Goal: Task Accomplishment & Management: Manage account settings

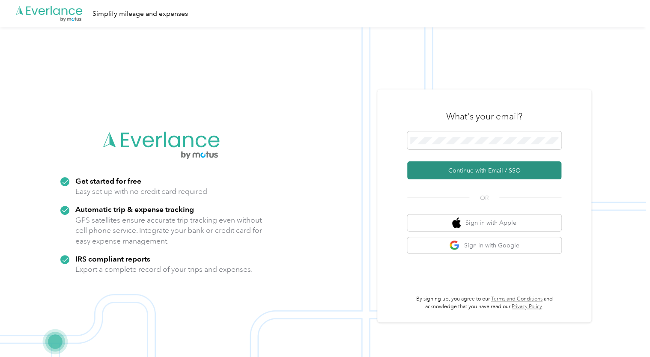
click at [455, 173] on button "Continue with Email / SSO" at bounding box center [484, 171] width 154 height 18
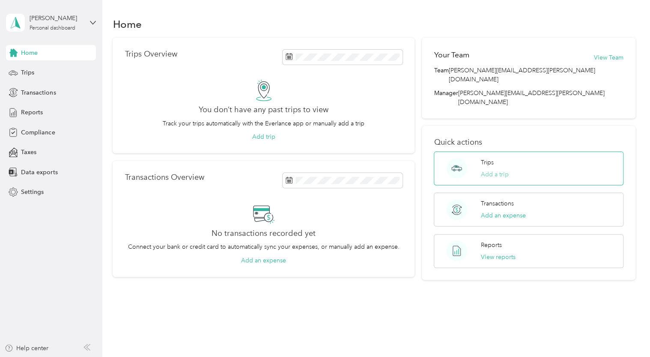
click at [491, 170] on button "Add a trip" at bounding box center [495, 174] width 28 height 9
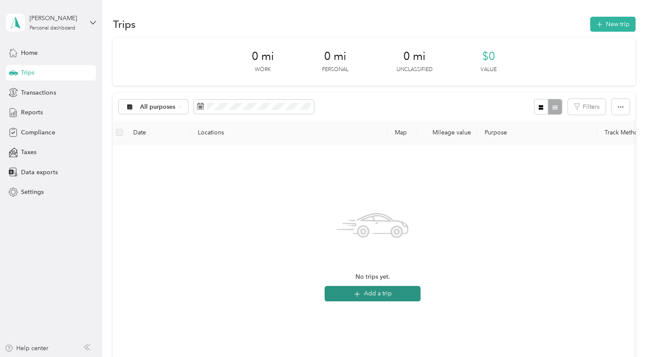
click at [372, 297] on button "Add a trip" at bounding box center [373, 293] width 96 height 15
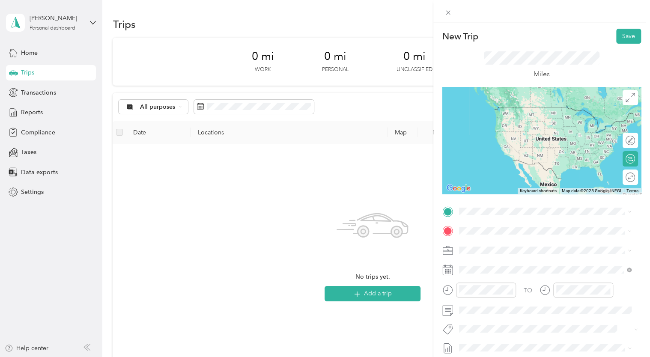
click at [506, 245] on span "10421 Portal Road La Vista, Nebraska 68128, United States" at bounding box center [518, 242] width 86 height 8
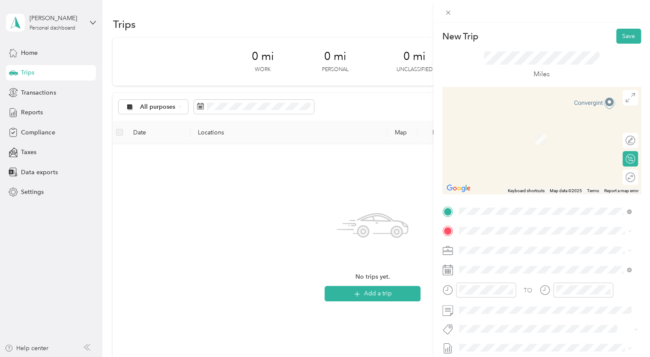
click at [254, 209] on div "New Trip Save This trip cannot be edited because it is either under review, app…" at bounding box center [325, 178] width 650 height 357
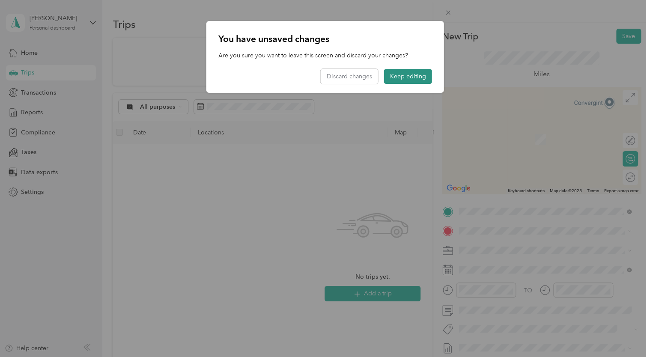
click at [401, 81] on button "Keep editing" at bounding box center [408, 76] width 48 height 15
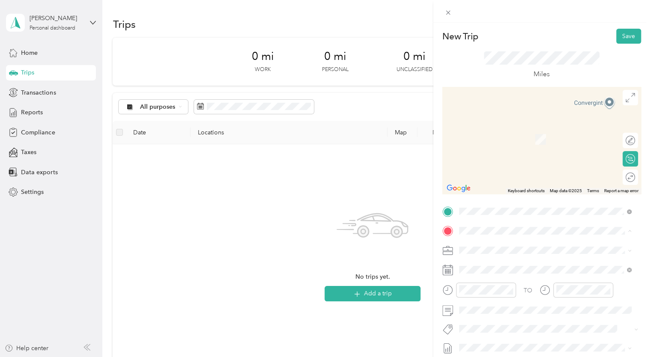
click at [492, 129] on span "908 North 102nd Street Omaha, Nebraska 68114, United States" at bounding box center [518, 127] width 86 height 8
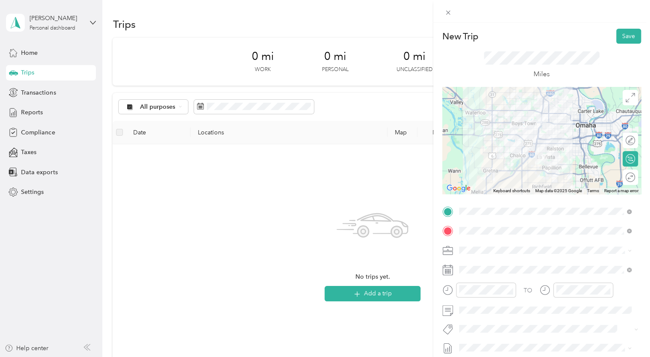
click at [628, 253] on icon at bounding box center [630, 251] width 4 height 4
drag, startPoint x: 516, startPoint y: 254, endPoint x: 451, endPoint y: 252, distance: 65.2
click at [451, 252] on icon at bounding box center [448, 250] width 11 height 11
click at [456, 247] on span at bounding box center [548, 251] width 185 height 14
click at [550, 242] on div "TO Add photo" at bounding box center [542, 308] width 199 height 207
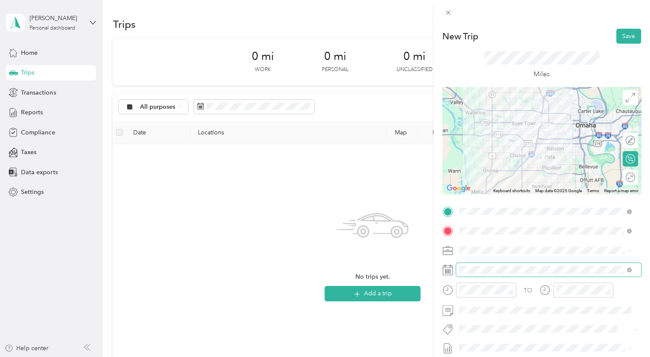
click at [520, 274] on span at bounding box center [548, 270] width 185 height 14
click at [450, 271] on icon at bounding box center [448, 270] width 11 height 11
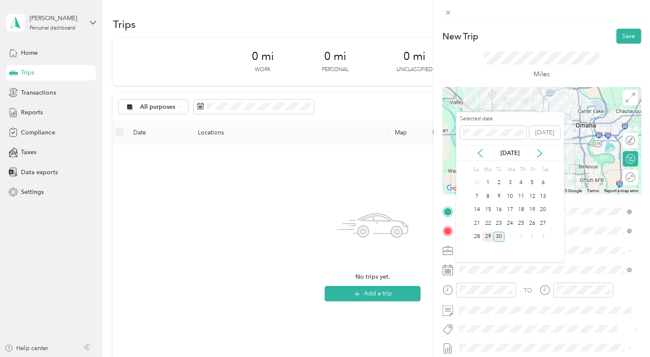
click at [485, 237] on div "29" at bounding box center [487, 237] width 11 height 11
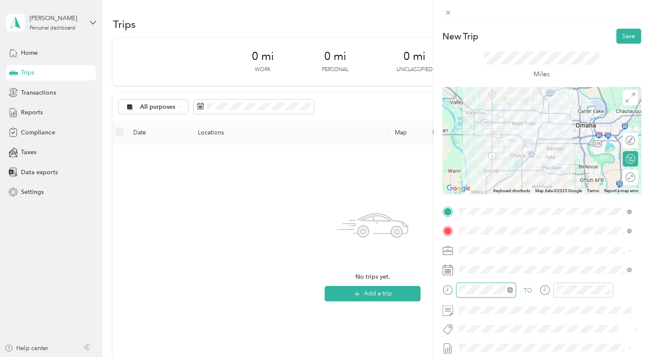
click at [456, 289] on div at bounding box center [486, 290] width 60 height 15
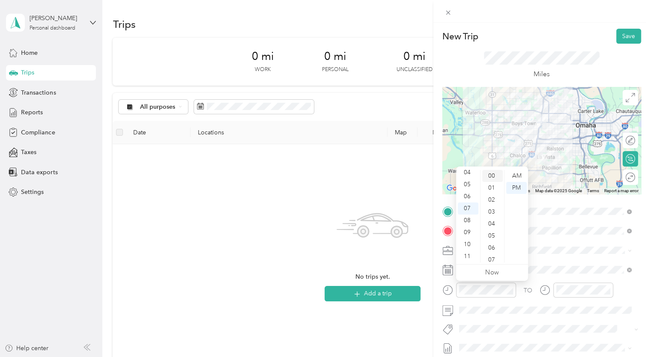
click at [494, 176] on div "00" at bounding box center [492, 176] width 21 height 12
click at [471, 173] on div "04" at bounding box center [468, 173] width 21 height 12
click at [515, 191] on div "PM" at bounding box center [516, 188] width 21 height 12
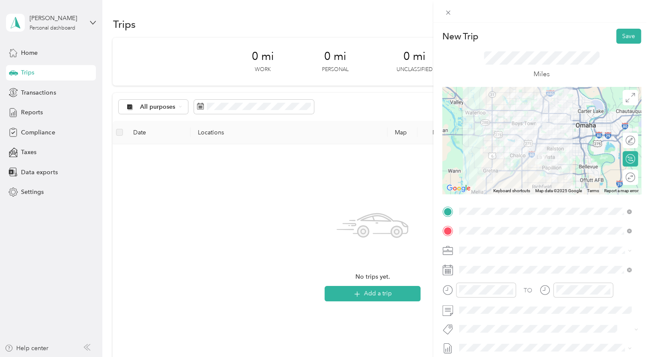
click at [567, 263] on div "TO Add photo" at bounding box center [542, 308] width 199 height 207
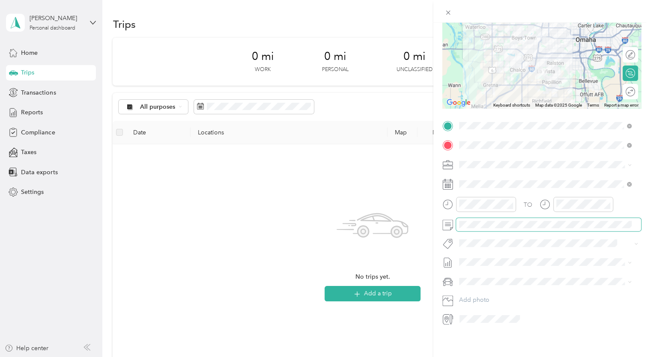
scroll to position [92, 0]
click at [492, 290] on li "Toyota Tacoma" at bounding box center [545, 285] width 179 height 15
click at [631, 163] on icon at bounding box center [630, 165] width 4 height 4
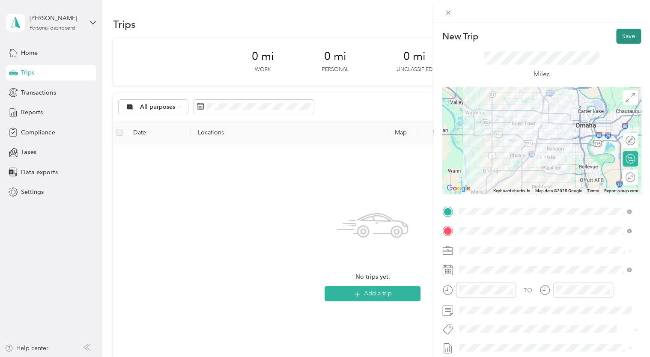
click at [620, 36] on button "Save" at bounding box center [629, 36] width 25 height 15
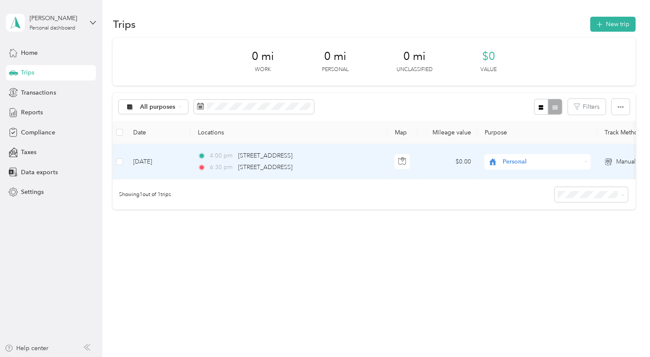
click at [521, 162] on span "Personal" at bounding box center [542, 161] width 78 height 9
click at [565, 147] on td "Personal" at bounding box center [538, 161] width 120 height 35
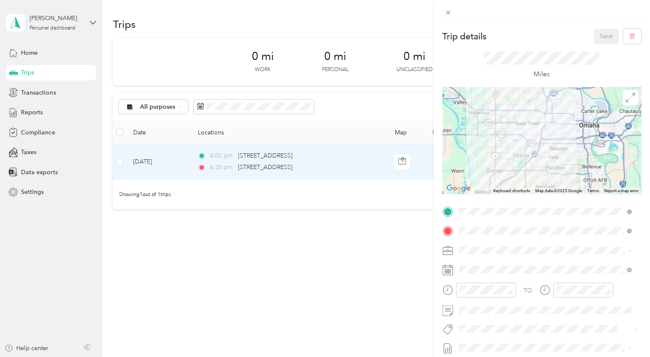
click at [32, 191] on div "Trip details Save This trip cannot be edited because it is either under review,…" at bounding box center [325, 178] width 650 height 357
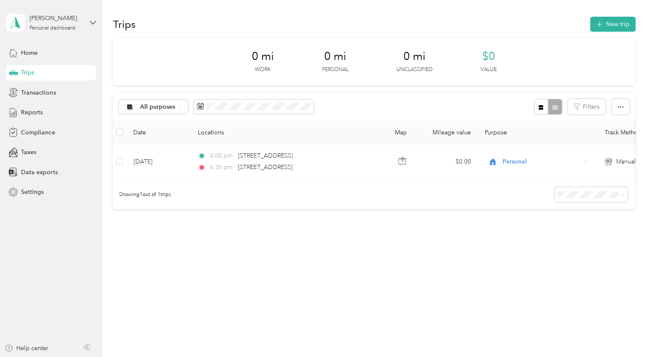
click at [32, 191] on span "Settings" at bounding box center [32, 192] width 23 height 9
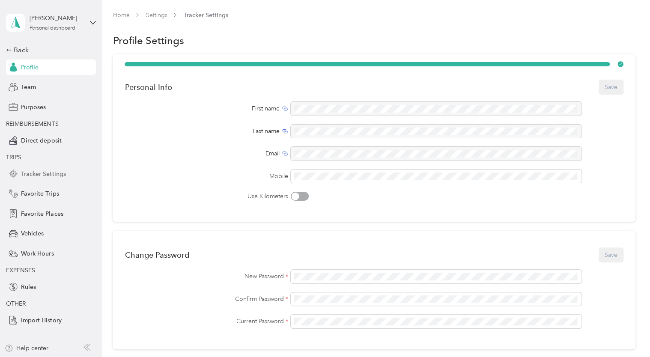
click at [57, 172] on span "Tracker Settings" at bounding box center [43, 174] width 45 height 9
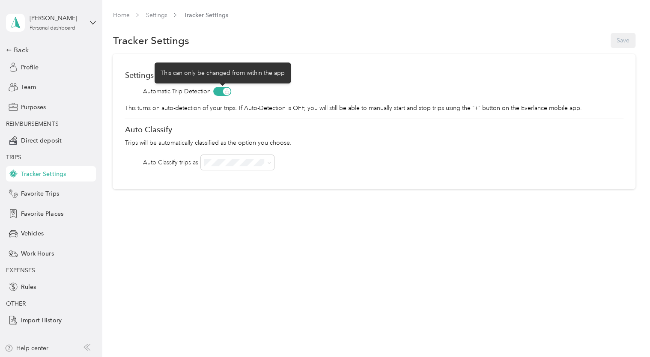
click at [228, 92] on span at bounding box center [222, 91] width 18 height 9
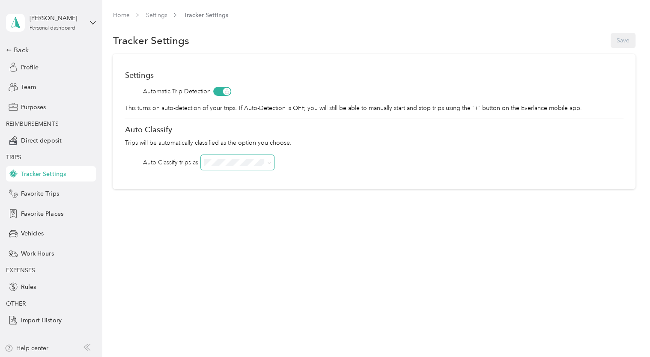
click at [269, 165] on icon at bounding box center [269, 163] width 4 height 4
click at [305, 154] on div "Settings Automatic Trip Detection This turns on auto-detection of your trips. I…" at bounding box center [374, 121] width 523 height 135
click at [33, 287] on span "Rules" at bounding box center [28, 287] width 15 height 9
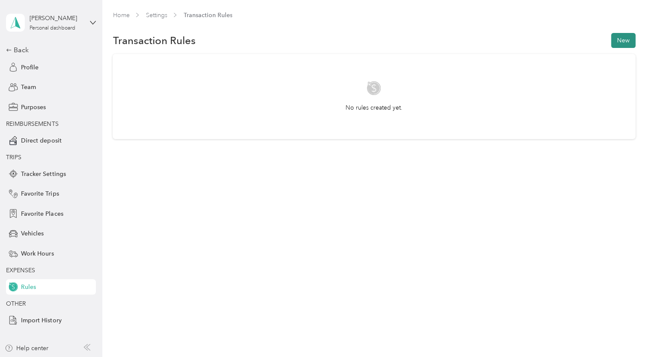
click at [627, 42] on button "New" at bounding box center [623, 40] width 24 height 15
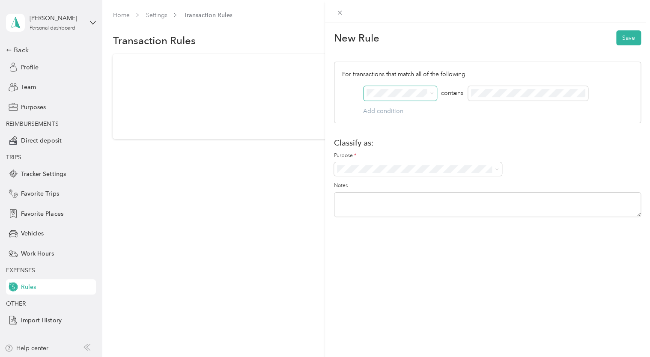
click at [432, 93] on icon at bounding box center [432, 93] width 4 height 4
click at [452, 48] on form "New Rule Save For transactions that match all of the following AND contains Add…" at bounding box center [487, 124] width 307 height 190
click at [493, 168] on span at bounding box center [495, 169] width 7 height 6
click at [496, 169] on icon at bounding box center [497, 170] width 4 height 4
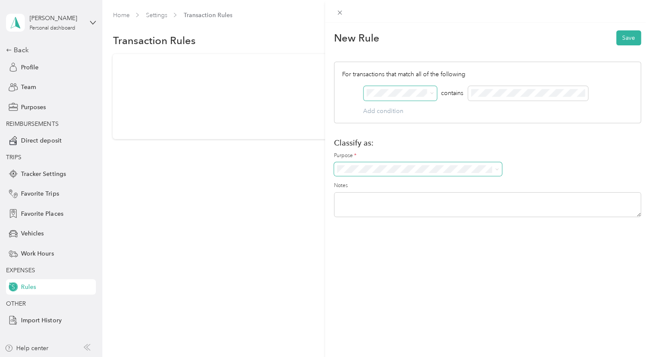
click at [192, 177] on div "New Rule Save For transactions that match all of the following AND contains Add…" at bounding box center [325, 178] width 650 height 357
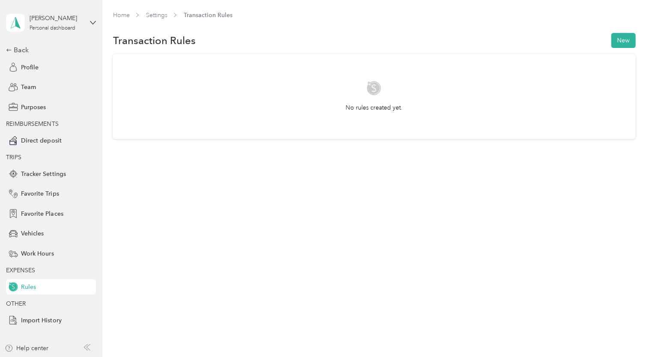
click at [192, 177] on div at bounding box center [325, 178] width 650 height 357
click at [31, 88] on span "Team" at bounding box center [28, 87] width 15 height 9
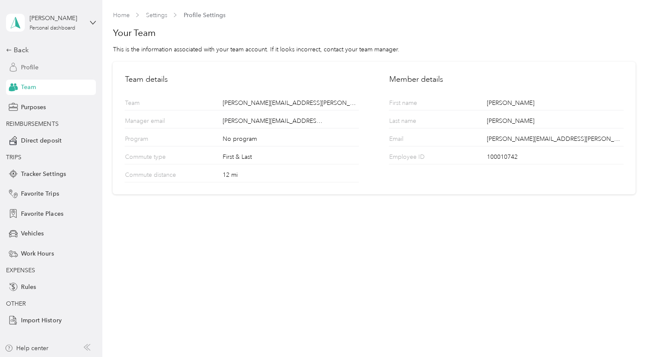
click at [33, 64] on span "Profile" at bounding box center [30, 67] width 18 height 9
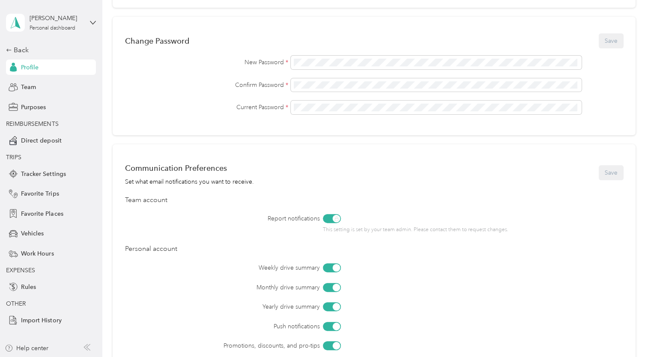
scroll to position [326, 0]
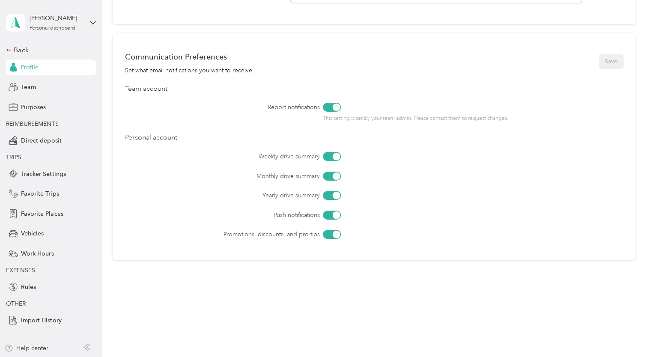
click at [330, 177] on div at bounding box center [332, 176] width 18 height 9
click at [330, 177] on div at bounding box center [328, 176] width 8 height 8
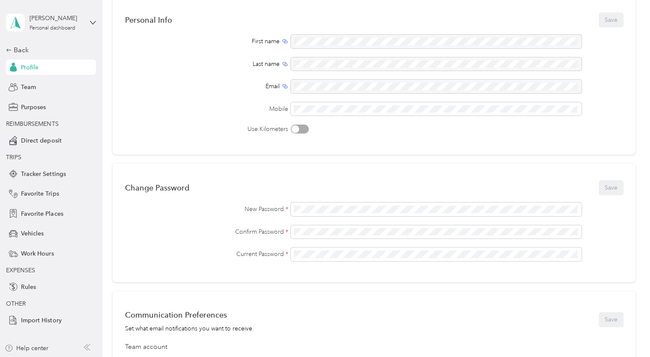
scroll to position [0, 0]
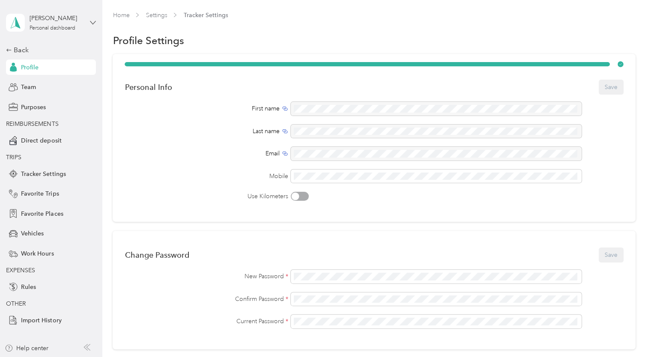
click at [93, 22] on icon at bounding box center [93, 23] width 6 height 6
click at [230, 39] on div "Profile Settings" at bounding box center [374, 41] width 523 height 18
click at [28, 50] on div "Back" at bounding box center [49, 50] width 86 height 10
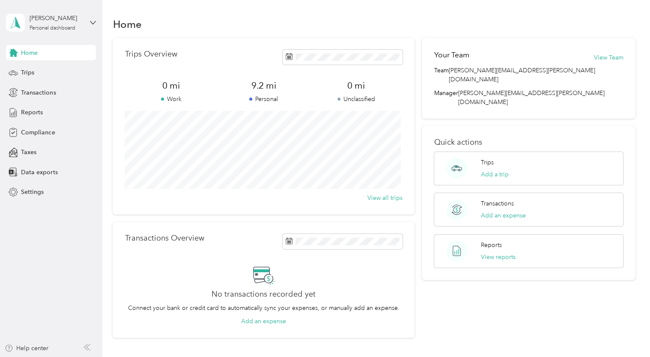
click at [32, 54] on span "Home" at bounding box center [29, 52] width 17 height 9
click at [33, 75] on span "Trips" at bounding box center [27, 72] width 13 height 9
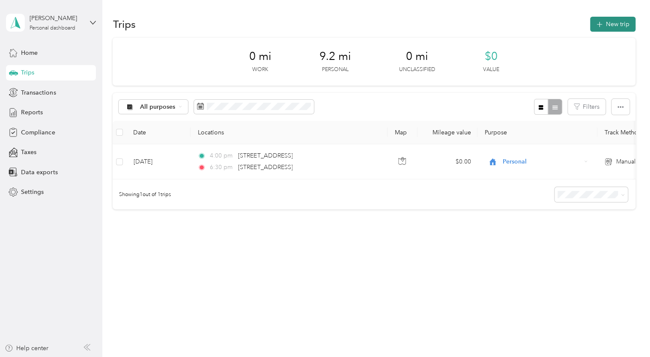
click at [615, 27] on button "New trip" at bounding box center [612, 24] width 45 height 15
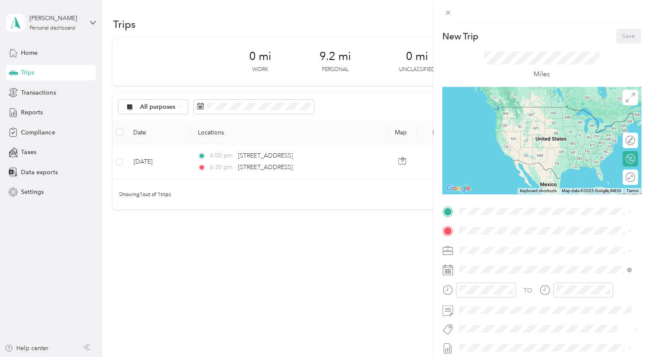
click at [316, 265] on div "New Trip Save This trip cannot be edited because it is either under review, app…" at bounding box center [325, 178] width 650 height 357
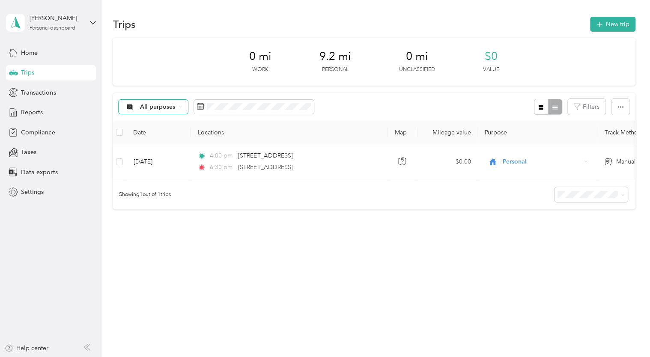
click at [182, 107] on div "All purposes" at bounding box center [153, 107] width 69 height 15
click at [233, 307] on div "Trips New trip 0 mi Work 9.2 mi Personal 0 mi Unclassified $0 Value All purpose…" at bounding box center [374, 178] width 544 height 357
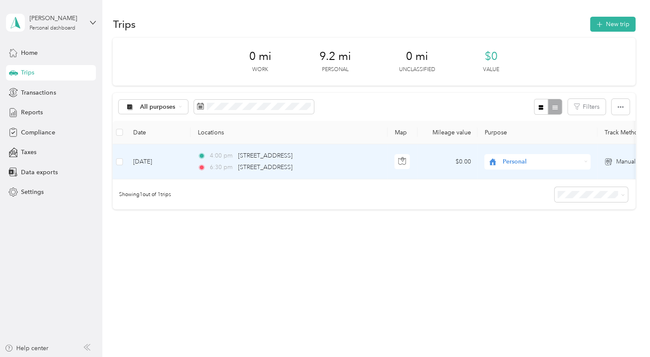
click at [519, 160] on span "Personal" at bounding box center [542, 161] width 78 height 9
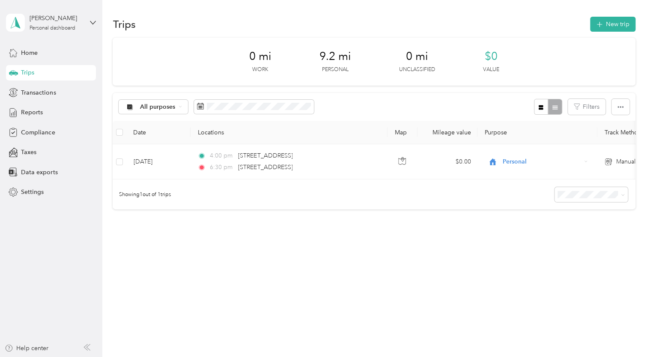
click at [418, 294] on div "Trips New trip 0 mi Work 9.2 mi Personal 0 mi Unclassified $0 Value All purpose…" at bounding box center [374, 178] width 544 height 357
click at [41, 90] on span "Transactions" at bounding box center [38, 92] width 35 height 9
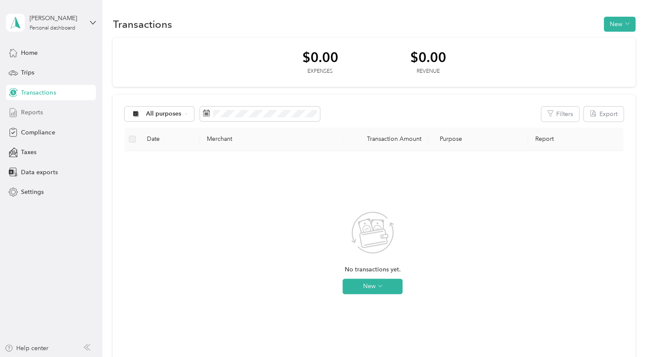
click at [38, 107] on div "Reports" at bounding box center [51, 112] width 90 height 15
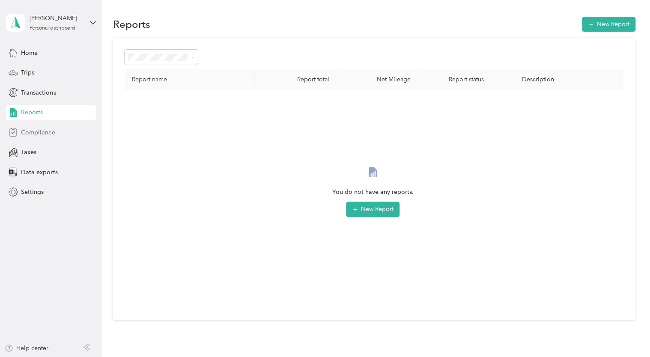
click at [40, 133] on span "Compliance" at bounding box center [38, 132] width 34 height 9
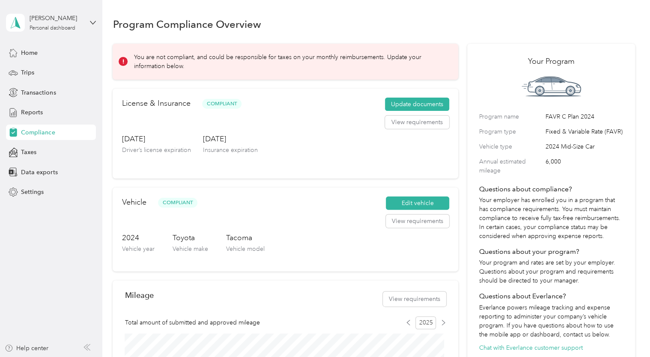
drag, startPoint x: 88, startPoint y: 195, endPoint x: 64, endPoint y: 344, distance: 151.9
click at [64, 344] on div "Help center" at bounding box center [51, 351] width 93 height 14
click at [92, 349] on div "Help center" at bounding box center [51, 351] width 93 height 14
click at [38, 346] on div "Help center" at bounding box center [27, 348] width 44 height 9
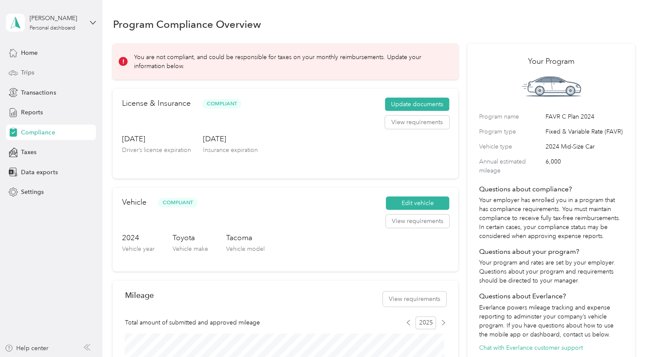
click at [38, 71] on div "Trips" at bounding box center [51, 72] width 90 height 15
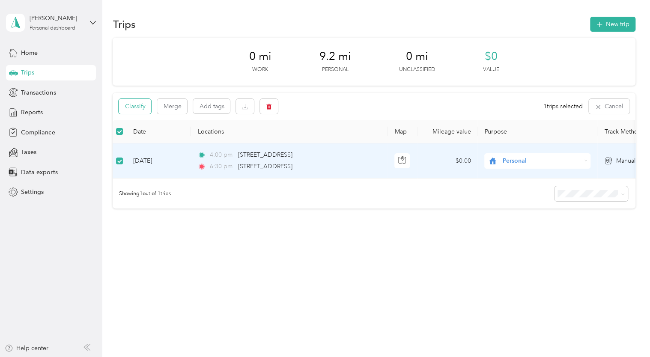
click at [141, 109] on button "Classify" at bounding box center [135, 106] width 33 height 15
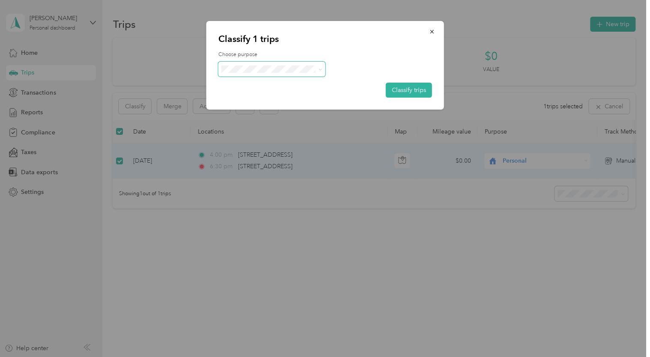
click at [319, 73] on span at bounding box center [272, 69] width 107 height 15
click at [320, 69] on icon at bounding box center [320, 70] width 4 height 4
click at [320, 69] on icon at bounding box center [320, 70] width 3 height 2
click at [430, 33] on icon "button" at bounding box center [432, 32] width 6 height 6
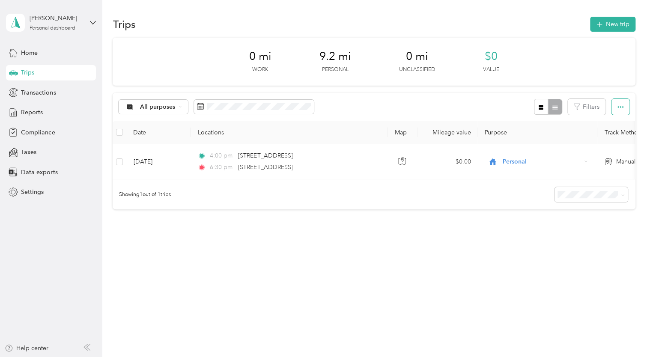
click at [624, 108] on icon "button" at bounding box center [621, 107] width 6 height 6
click at [347, 272] on div "Trips New trip 0 mi Work 9.2 mi Personal 0 mi Unclassified $0 Value All purpose…" at bounding box center [374, 143] width 544 height 286
click at [626, 27] on button "New trip" at bounding box center [612, 24] width 45 height 15
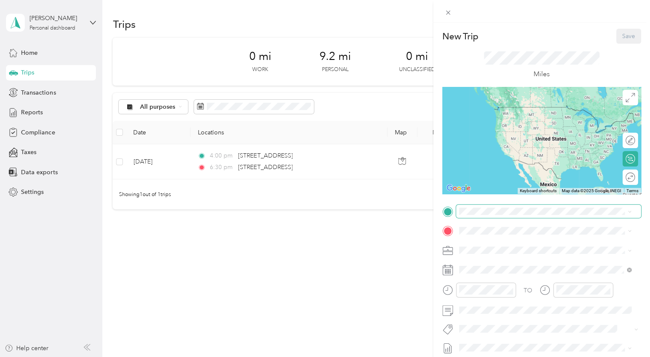
click at [509, 215] on span at bounding box center [548, 212] width 185 height 14
click at [512, 240] on span "908 North 102nd Street Omaha, Nebraska 68114, United States" at bounding box center [518, 242] width 86 height 8
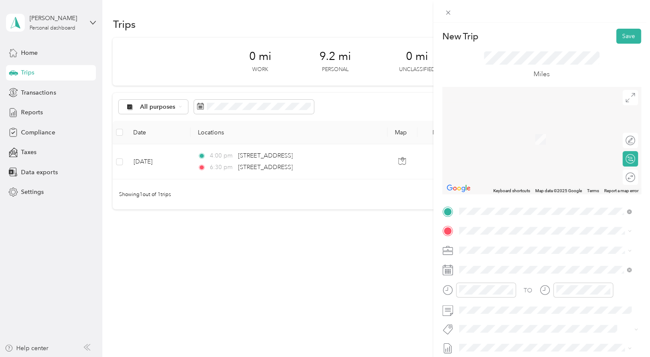
click at [519, 129] on div "6710 South 165th Avenue Omaha, Nebraska 68135, United States" at bounding box center [545, 123] width 167 height 12
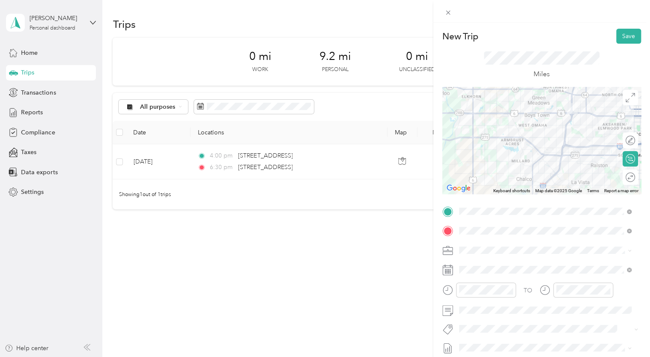
click at [555, 285] on div at bounding box center [584, 290] width 60 height 15
click at [384, 315] on div "New Trip Save This trip cannot be edited because it is either under review, app…" at bounding box center [325, 178] width 650 height 357
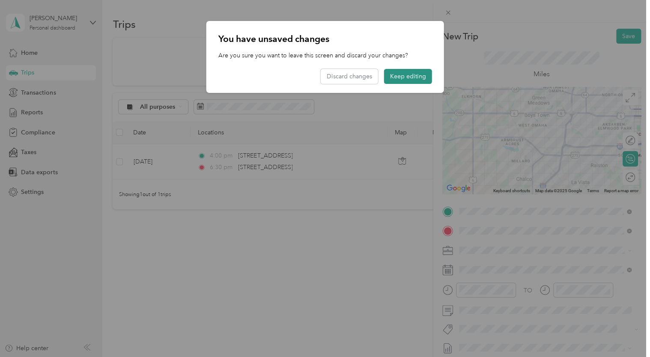
click at [418, 69] on button "Keep editing" at bounding box center [408, 76] width 48 height 15
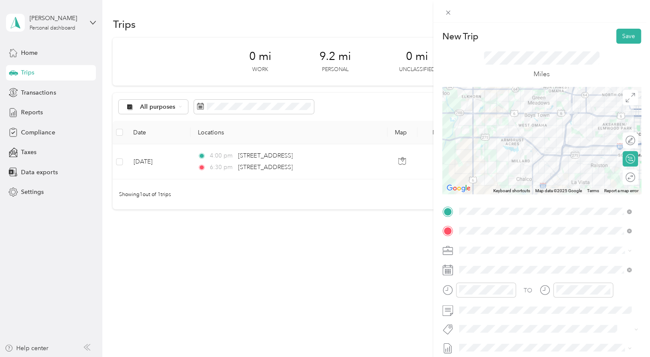
click at [514, 277] on div "TO Add photo" at bounding box center [542, 308] width 199 height 207
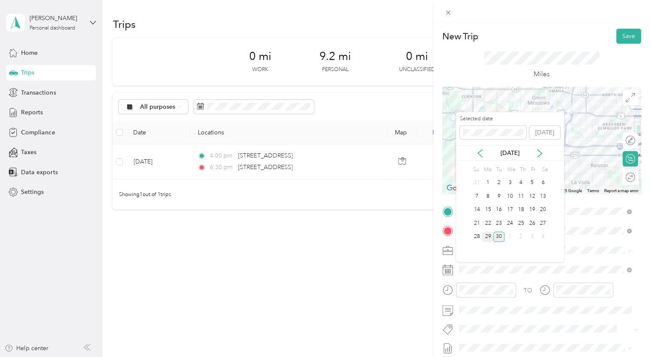
click at [488, 239] on div "29" at bounding box center [487, 237] width 11 height 11
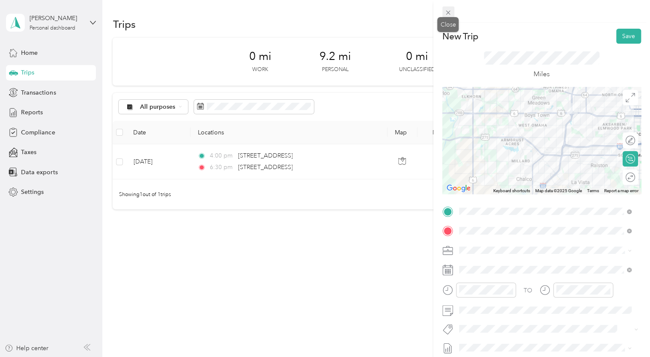
click at [447, 13] on icon at bounding box center [448, 13] width 4 height 4
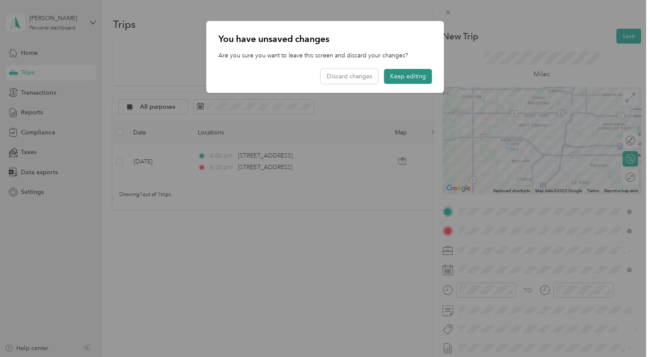
click at [423, 76] on button "Keep editing" at bounding box center [408, 76] width 48 height 15
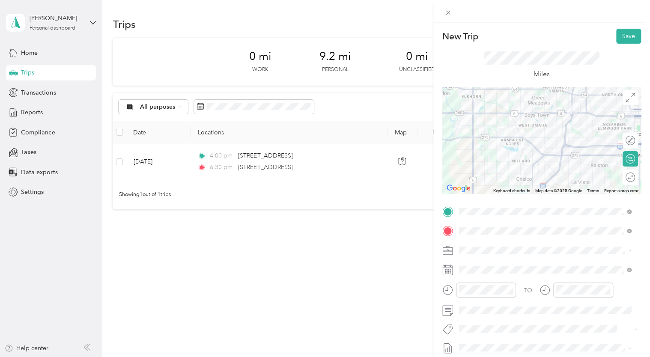
drag, startPoint x: 367, startPoint y: 182, endPoint x: 400, endPoint y: 191, distance: 34.3
click at [400, 191] on div "New Trip Save This trip cannot be edited because it is either under review, app…" at bounding box center [325, 178] width 650 height 357
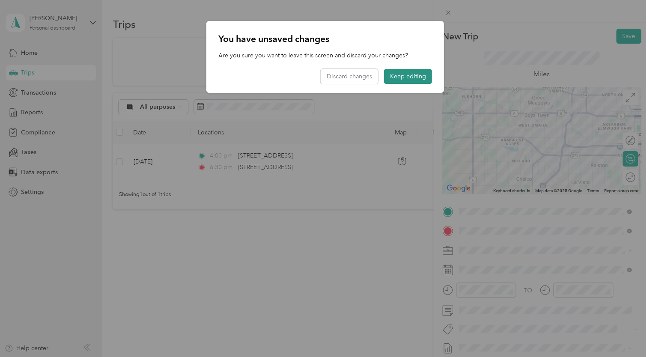
click at [413, 72] on button "Keep editing" at bounding box center [408, 76] width 48 height 15
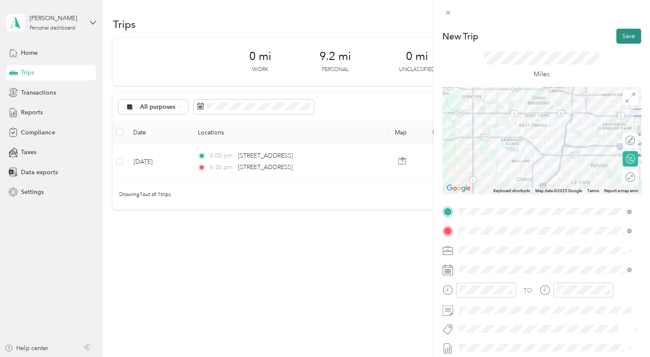
click at [620, 41] on button "Save" at bounding box center [629, 36] width 25 height 15
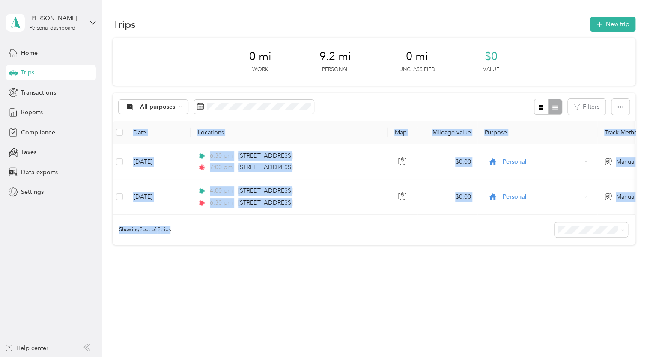
drag, startPoint x: 511, startPoint y: 217, endPoint x: 576, endPoint y: 218, distance: 64.7
click at [576, 218] on div "0 mi Work 9.2 mi Personal 0 mi Unclassified $0 Value All purposes Filters Date …" at bounding box center [374, 156] width 523 height 237
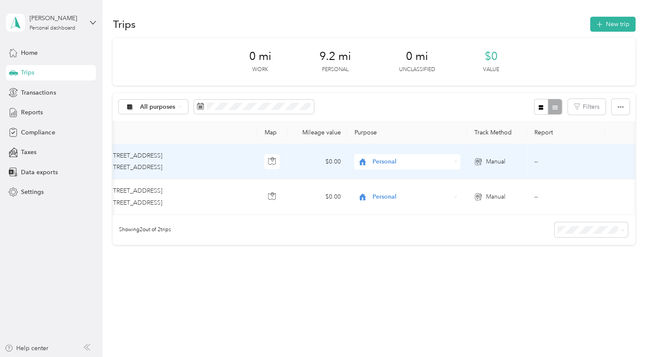
click at [441, 151] on td "Personal" at bounding box center [407, 161] width 120 height 35
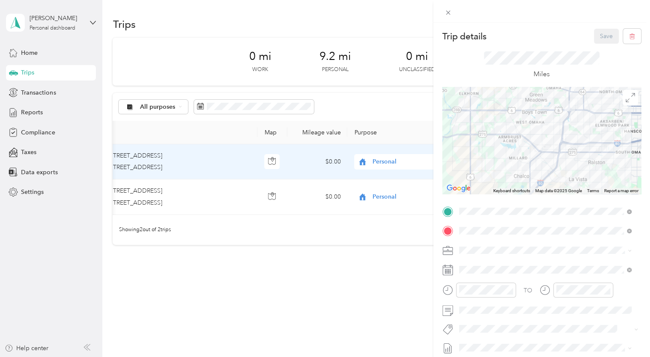
click at [225, 196] on div "Trip details Save This trip cannot be edited because it is either under review,…" at bounding box center [325, 178] width 650 height 357
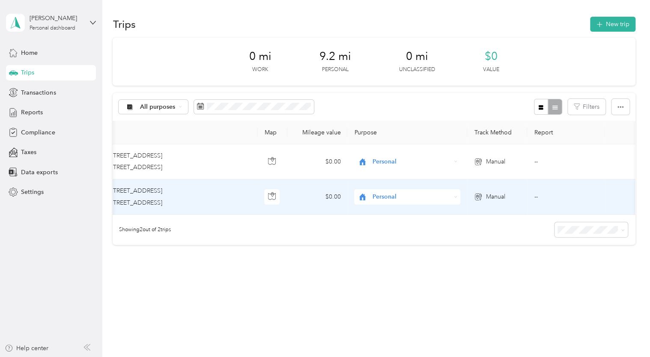
click at [225, 196] on div "4:00 pm 10421 Portal Road, La Vista 6:30 pm 908 North 102nd Street, Omaha" at bounding box center [157, 196] width 180 height 21
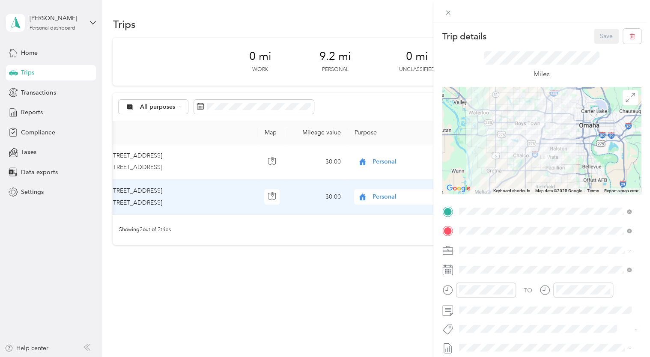
click at [216, 192] on div "Trip details Save This trip cannot be edited because it is either under review,…" at bounding box center [325, 178] width 650 height 357
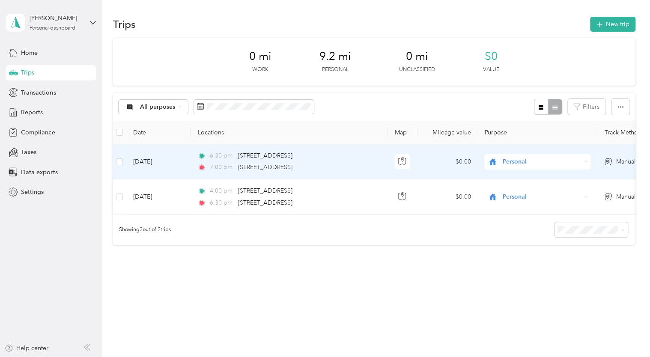
click at [362, 159] on div "6:30 pm 908 North 102nd Street, Omaha" at bounding box center [288, 155] width 180 height 9
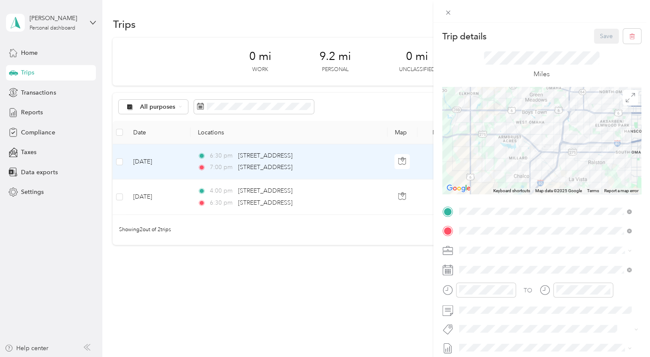
click at [264, 325] on div "Trip details Save This trip cannot be edited because it is either under review,…" at bounding box center [325, 178] width 650 height 357
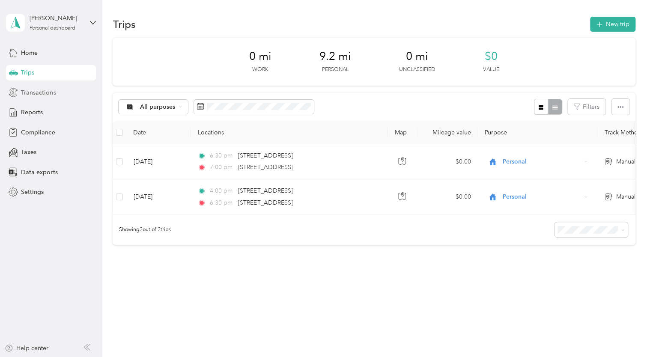
click at [33, 99] on div "Transactions" at bounding box center [51, 92] width 90 height 15
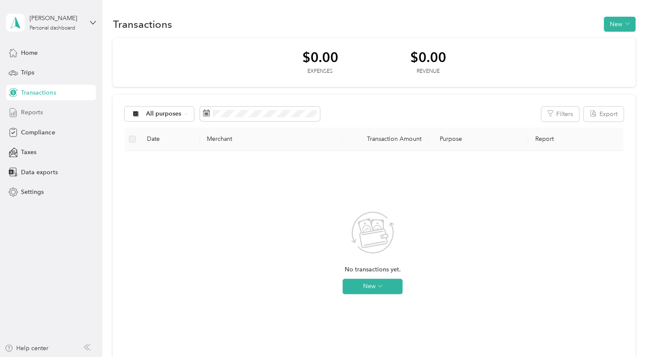
click at [37, 117] on div "Reports" at bounding box center [51, 112] width 90 height 15
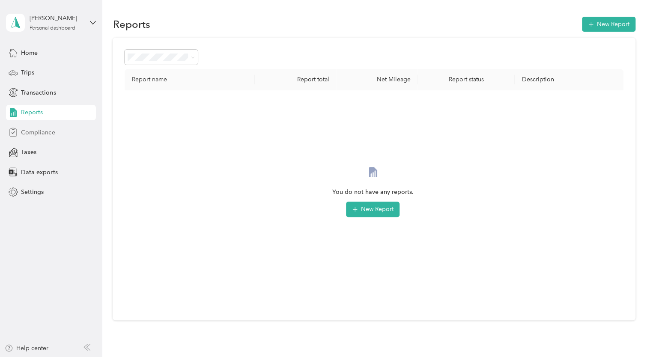
click at [47, 134] on span "Compliance" at bounding box center [38, 132] width 34 height 9
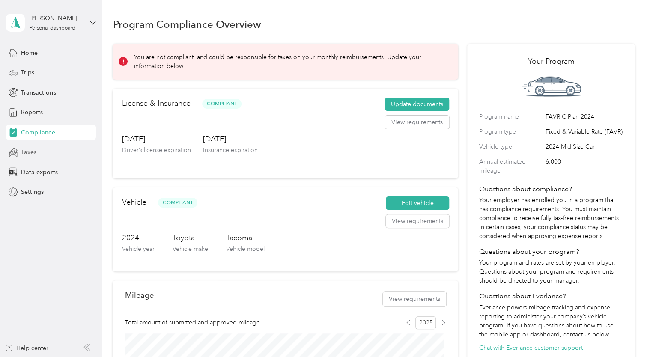
click at [40, 150] on div "Taxes" at bounding box center [51, 152] width 90 height 15
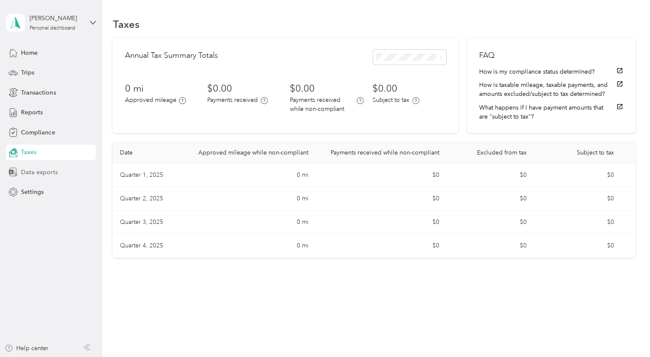
click at [42, 169] on span "Data exports" at bounding box center [39, 172] width 36 height 9
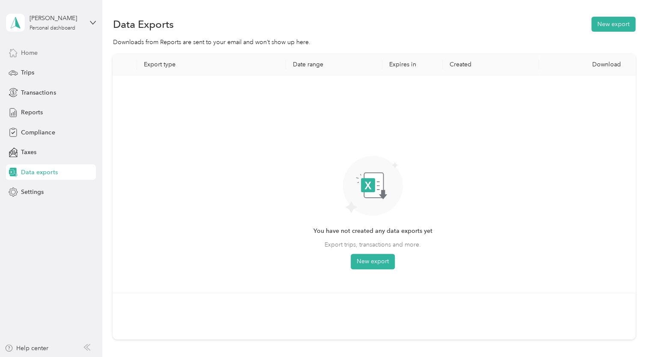
click at [30, 56] on span "Home" at bounding box center [29, 52] width 17 height 9
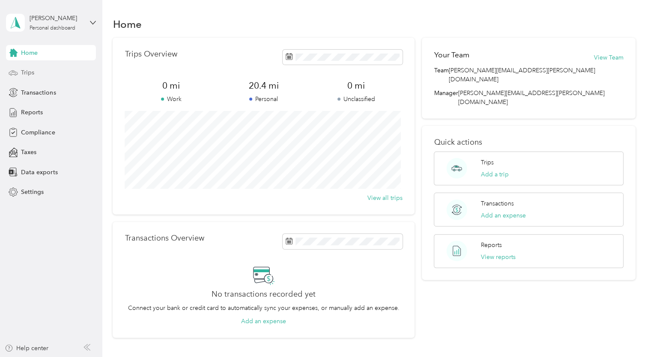
click at [30, 73] on span "Trips" at bounding box center [27, 72] width 13 height 9
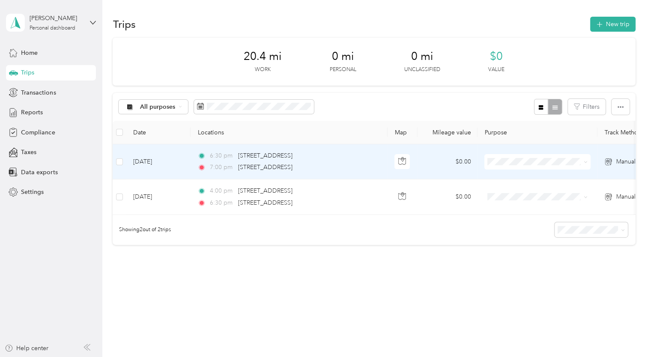
click at [463, 164] on td "$0.00" at bounding box center [448, 161] width 60 height 35
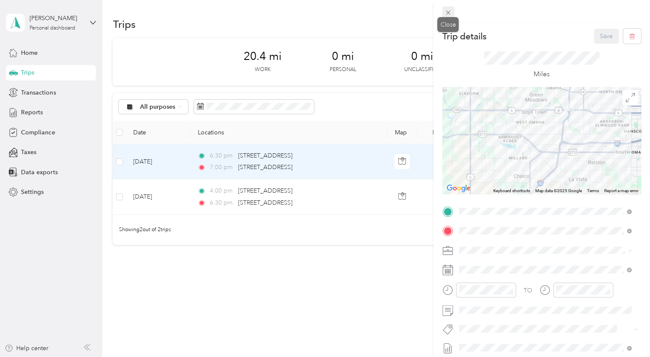
click at [447, 15] on icon at bounding box center [448, 12] width 7 height 7
